Goal: Transaction & Acquisition: Purchase product/service

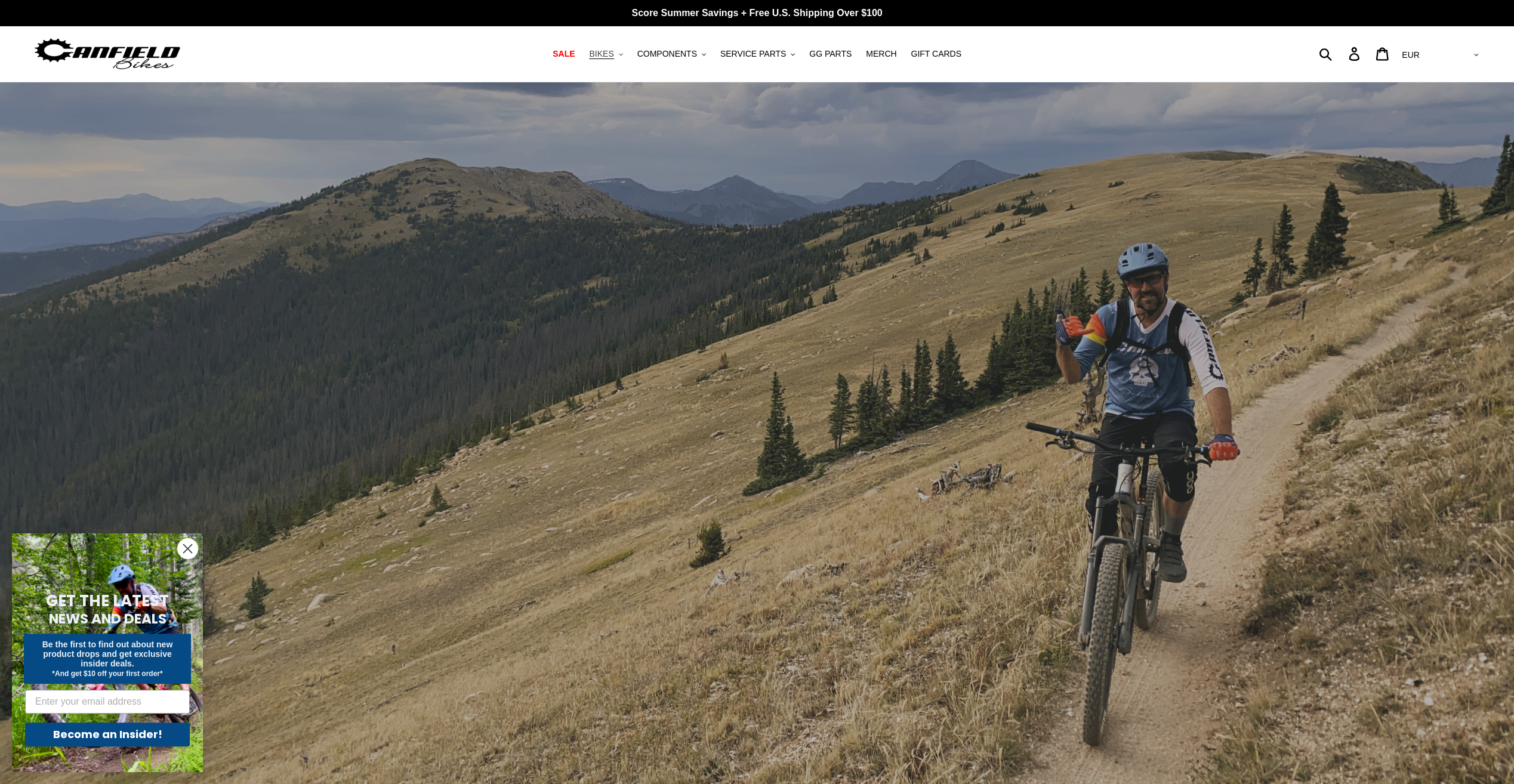
click at [626, 54] on button "BIKES .cls-1{fill:#231f20}" at bounding box center [606, 53] width 46 height 16
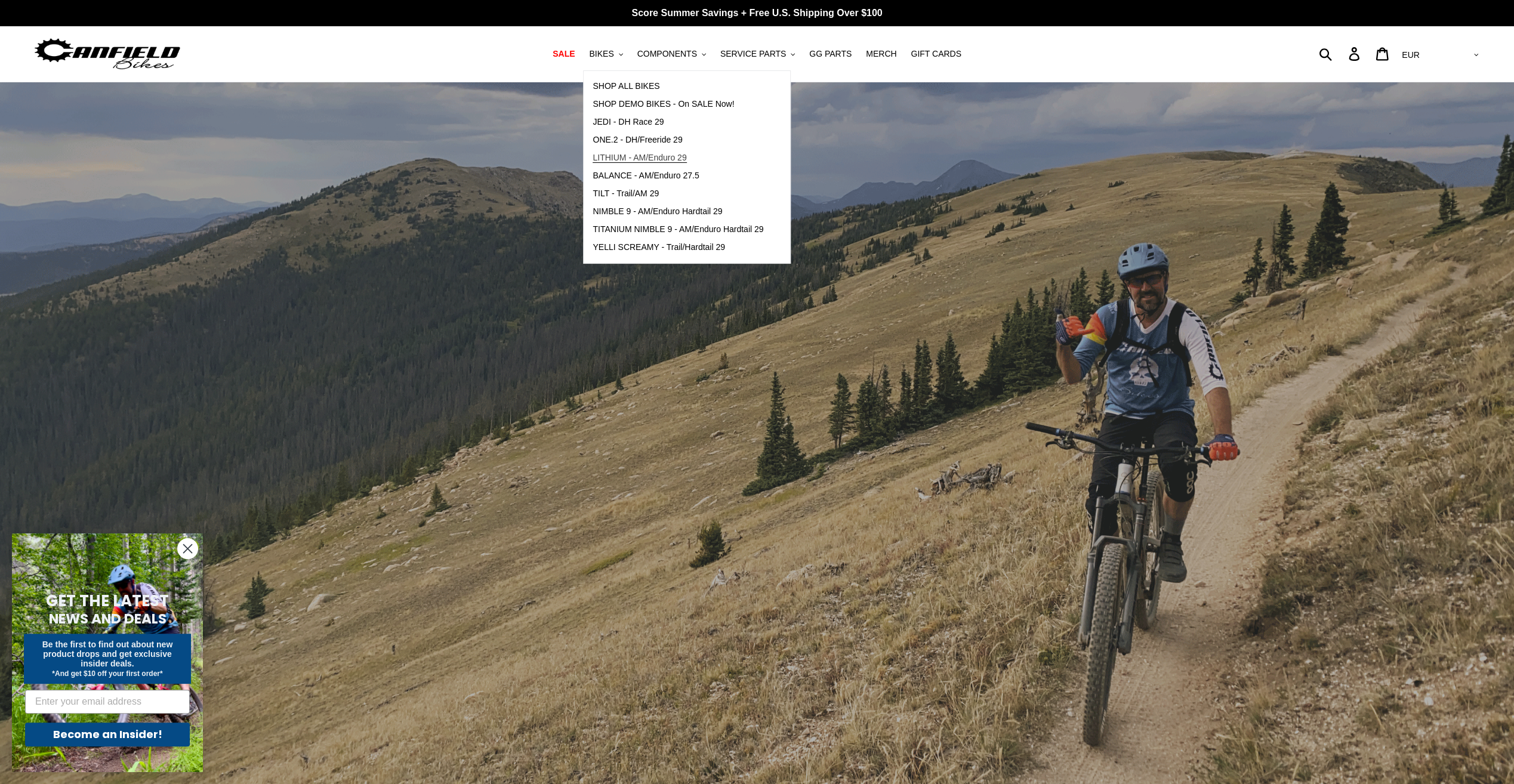
click at [638, 163] on link "LITHIUM - AM/Enduro 29" at bounding box center [678, 158] width 188 height 18
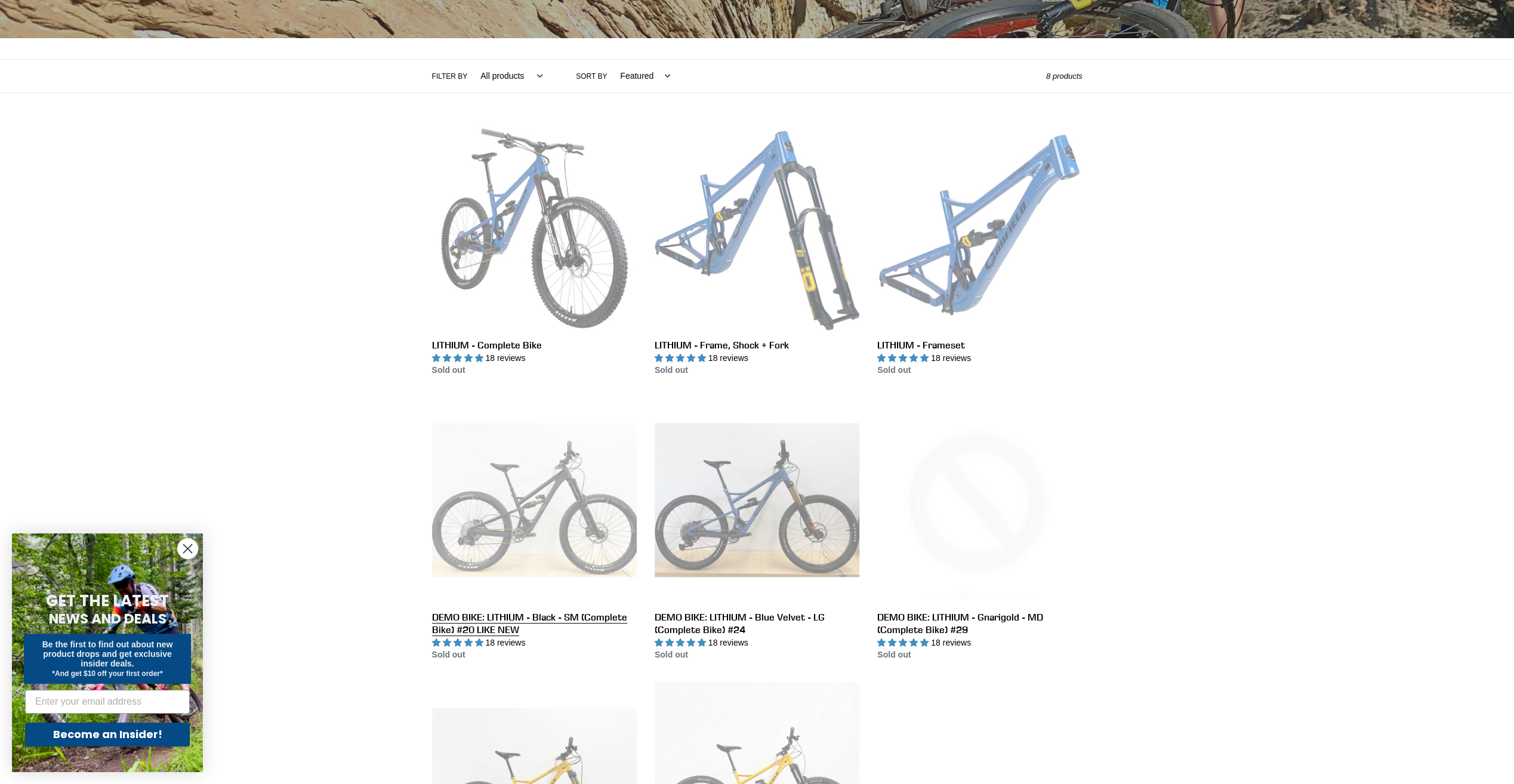
scroll to position [239, 0]
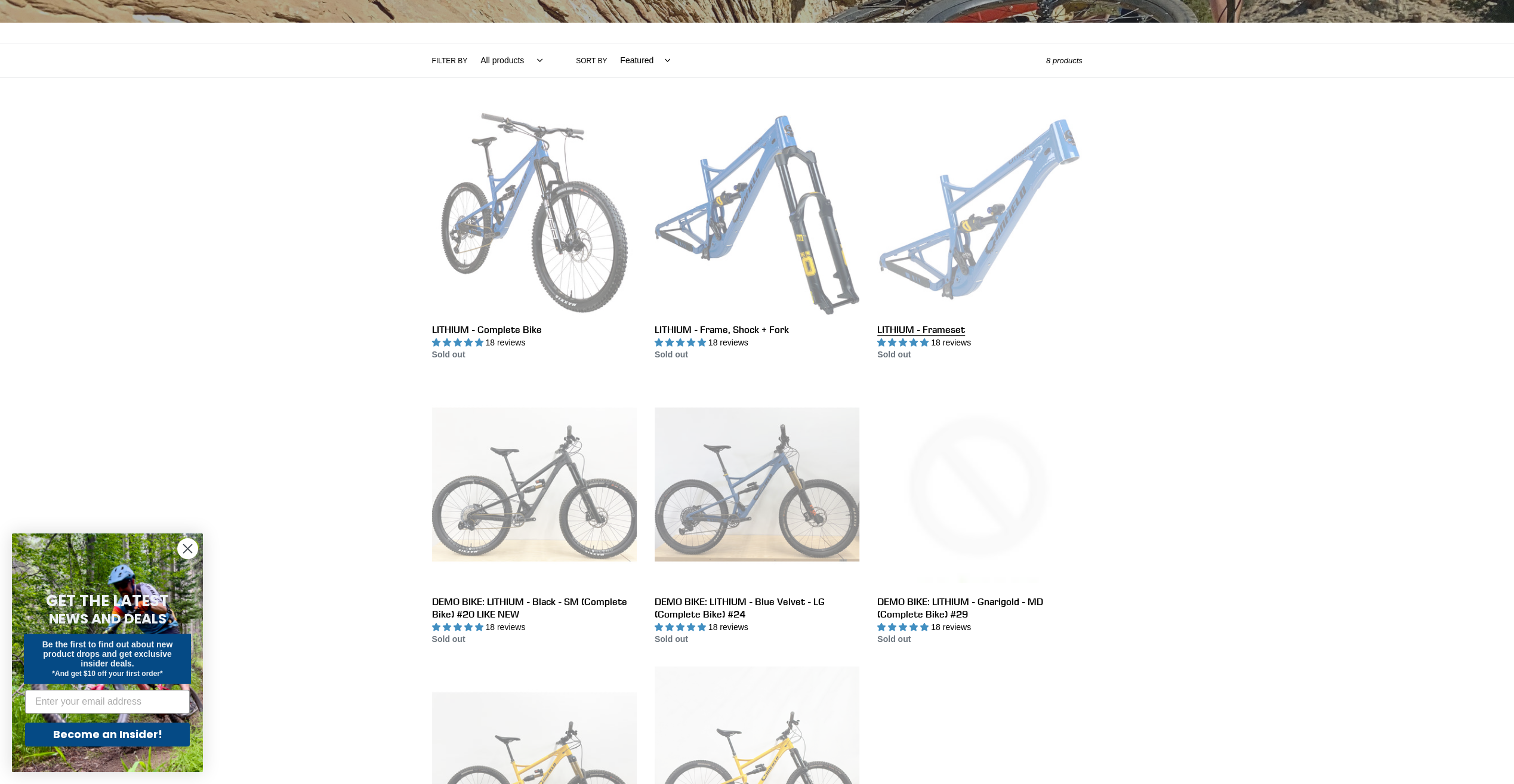
click at [1017, 168] on link "LITHIUM - Frameset" at bounding box center [979, 236] width 205 height 251
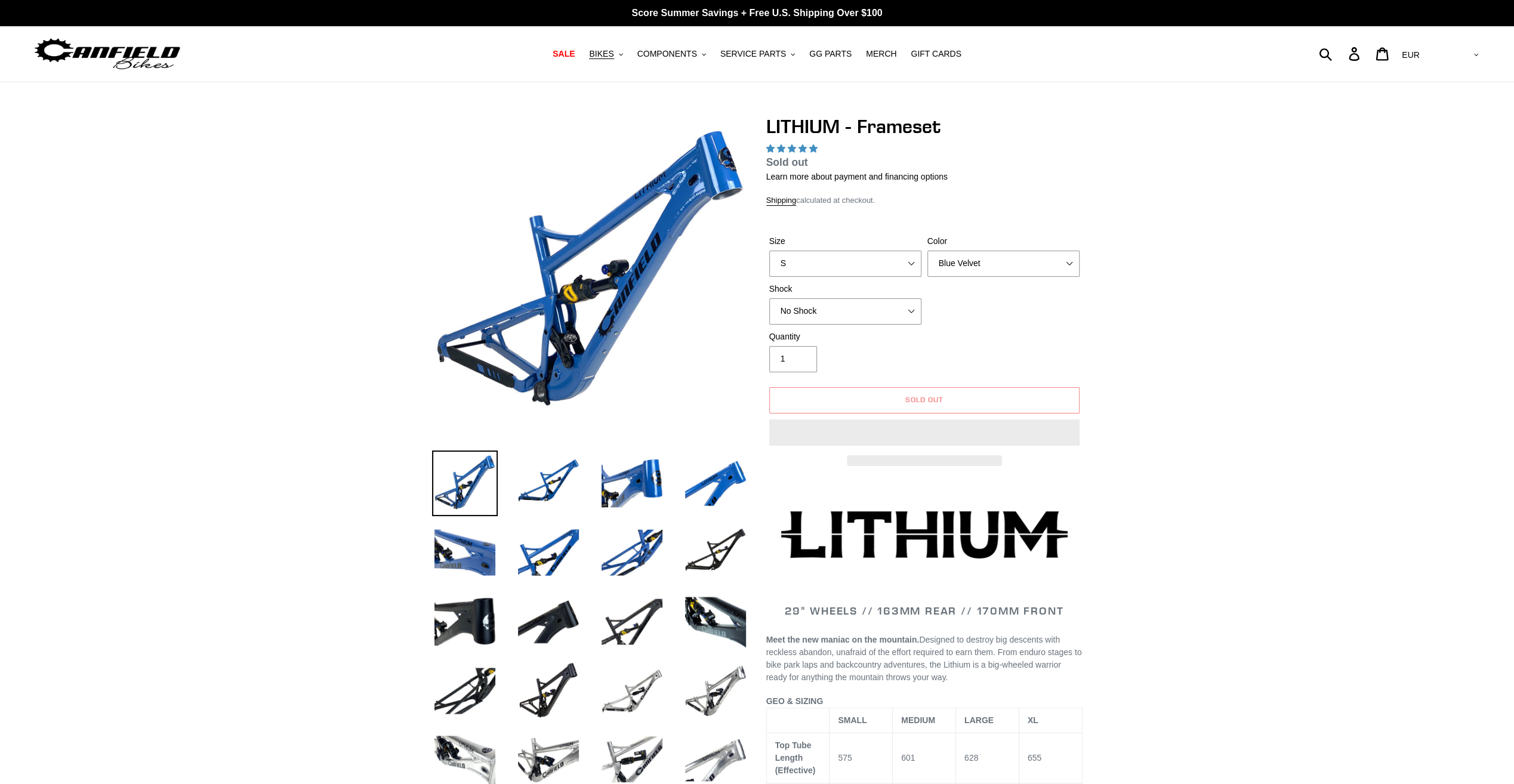
select select "highest-rating"
